Goal: Find specific page/section: Find specific page/section

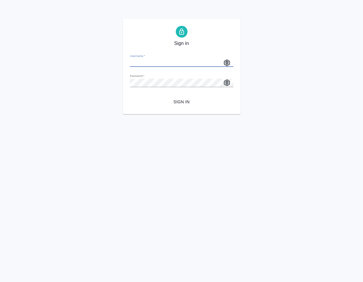
type input "[EMAIL_ADDRESS][DOMAIN_NAME]"
click at [185, 100] on span "Sign in" at bounding box center [182, 101] width 94 height 7
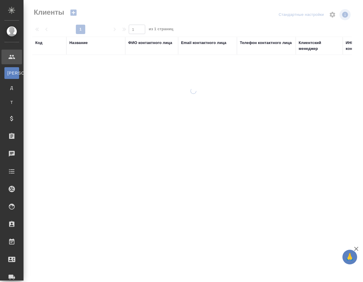
select select "RU"
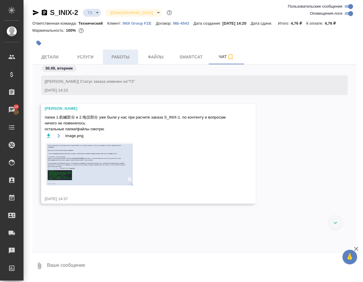
click at [117, 61] on span "Работы" at bounding box center [120, 56] width 28 height 7
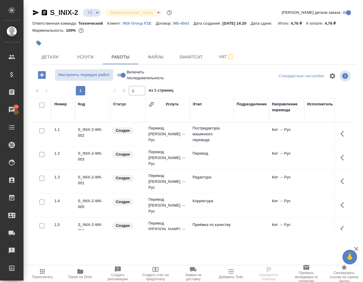
click at [80, 272] on icon "button" at bounding box center [80, 271] width 6 height 5
